Goal: Find specific page/section: Find specific page/section

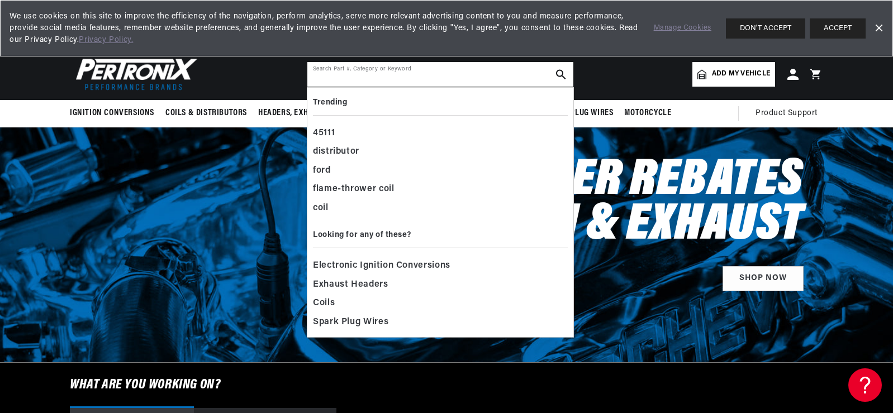
click at [315, 73] on input "text" at bounding box center [440, 74] width 266 height 25
click at [340, 150] on div "distributor" at bounding box center [440, 151] width 255 height 19
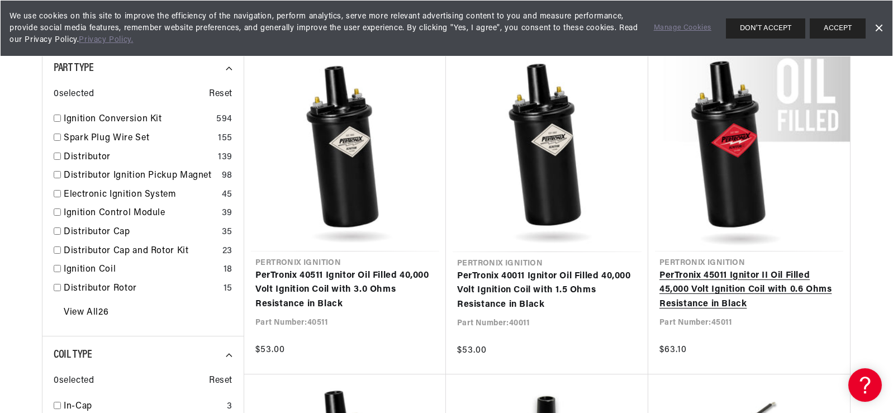
scroll to position [168, 0]
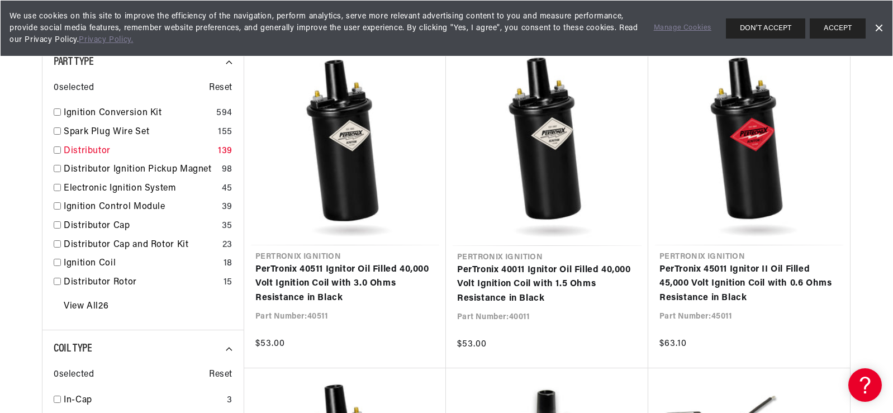
click at [55, 146] on input "checkbox" at bounding box center [57, 149] width 7 height 7
checkbox input "false"
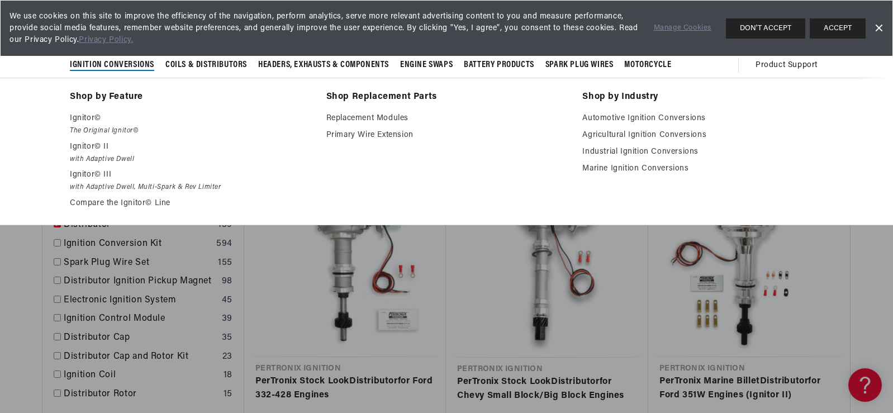
scroll to position [0, 417]
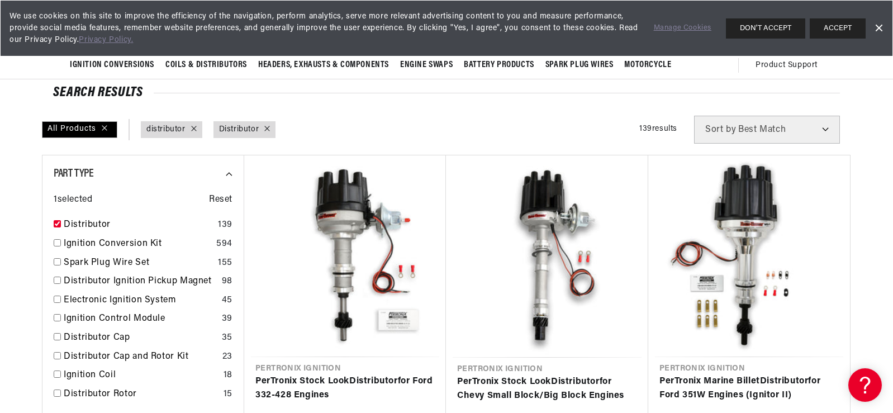
click at [825, 128] on select "Best Match Featured Name, A-Z Name, Z-A Price, Low to High Price, High to Low" at bounding box center [767, 130] width 146 height 28
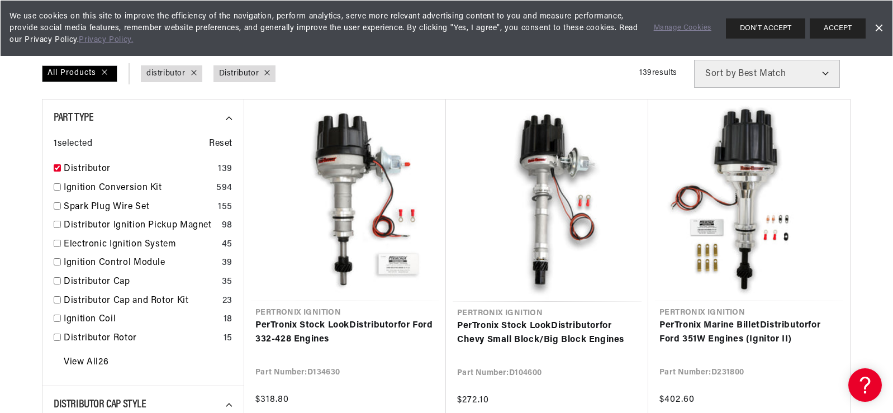
scroll to position [0, 0]
click at [194, 76] on div at bounding box center [190, 74] width 11 height 12
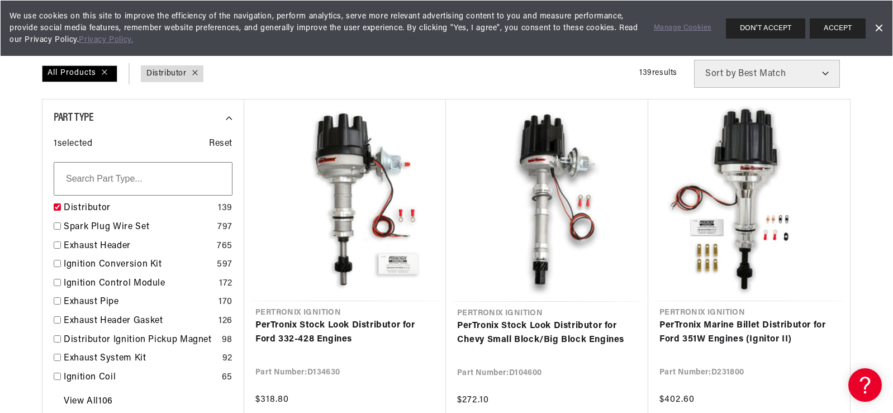
click at [821, 73] on select "Best Match Featured Name, A-Z Name, Z-A Price, Low to High Price, High to Low" at bounding box center [767, 74] width 146 height 28
select select "title"
click at [694, 60] on select "Best Match Featured Name, A-Z Name, Z-A Price, Low to High Price, High to Low" at bounding box center [767, 74] width 146 height 28
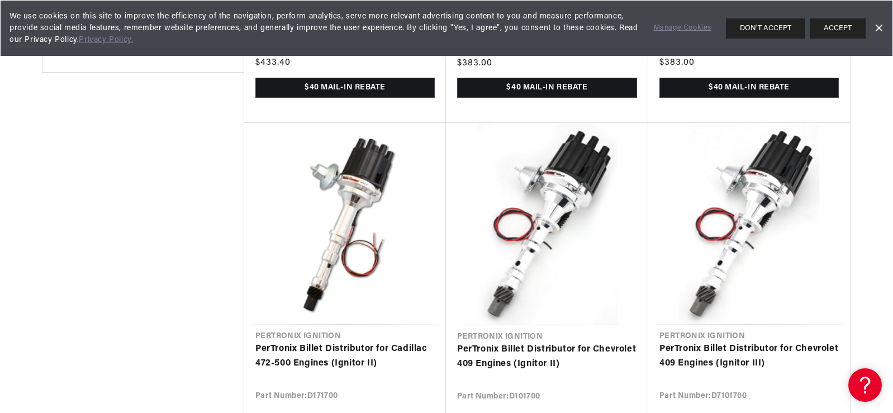
scroll to position [1173, 0]
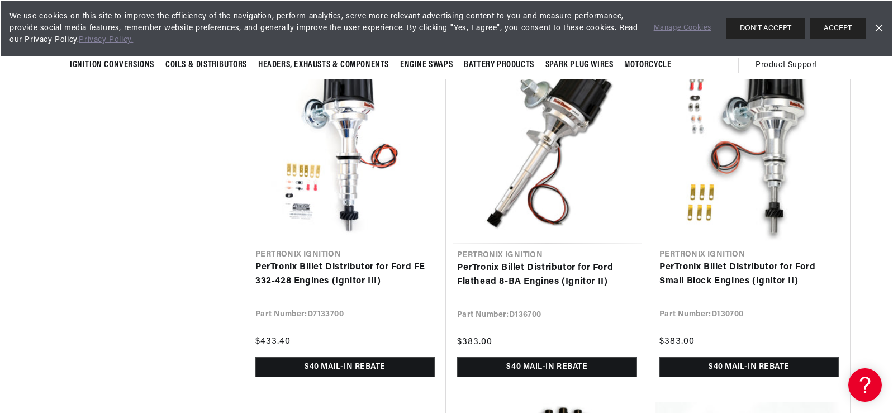
scroll to position [2681, 0]
